Goal: Task Accomplishment & Management: Manage account settings

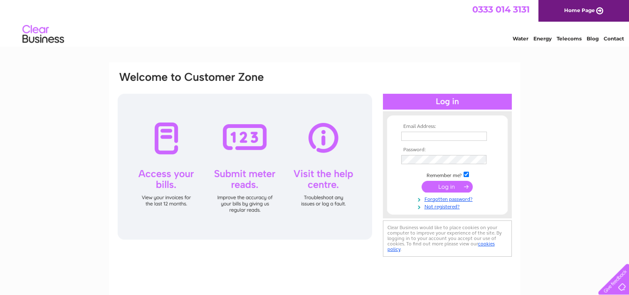
type input "[EMAIL_ADDRESS][DOMAIN_NAME]"
click at [433, 185] on input "submit" at bounding box center [447, 187] width 51 height 12
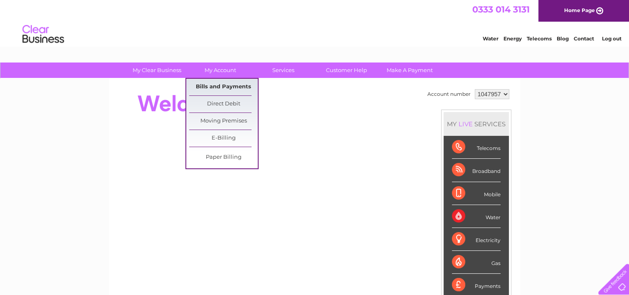
click at [224, 87] on link "Bills and Payments" at bounding box center [223, 87] width 69 height 17
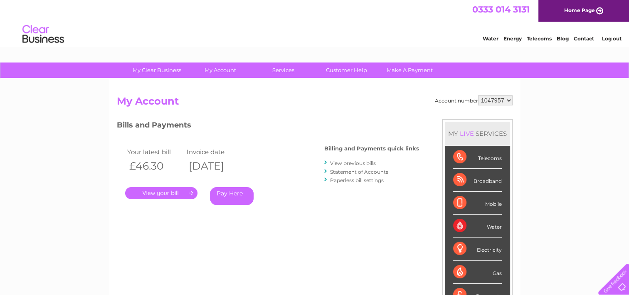
click at [168, 193] on link "." at bounding box center [161, 193] width 72 height 12
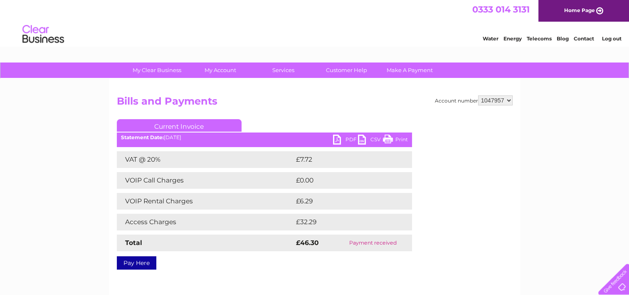
click at [344, 138] on link "PDF" at bounding box center [345, 140] width 25 height 12
